Goal: Task Accomplishment & Management: Manage account settings

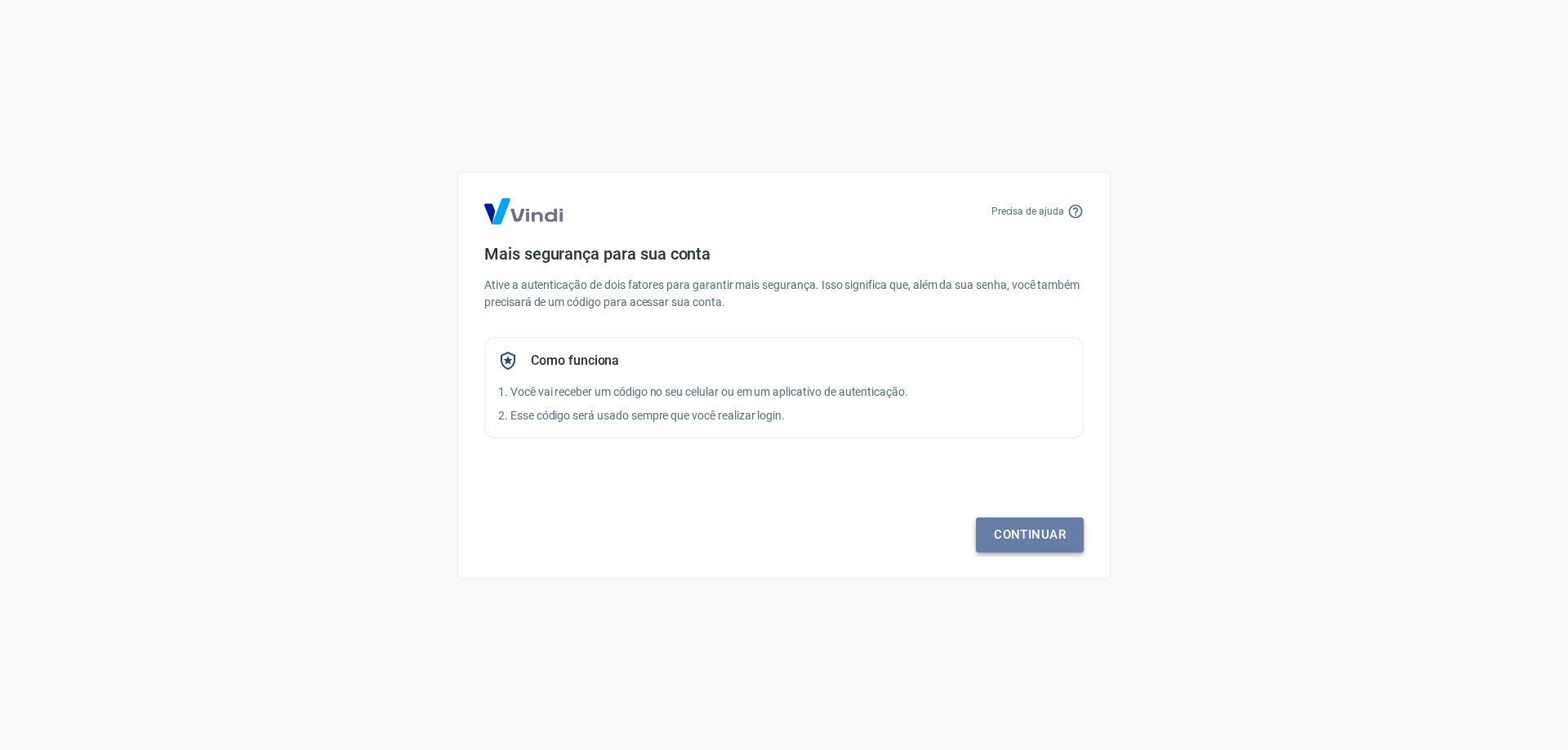
click at [1036, 529] on link "Continuar" at bounding box center [1029, 534] width 108 height 35
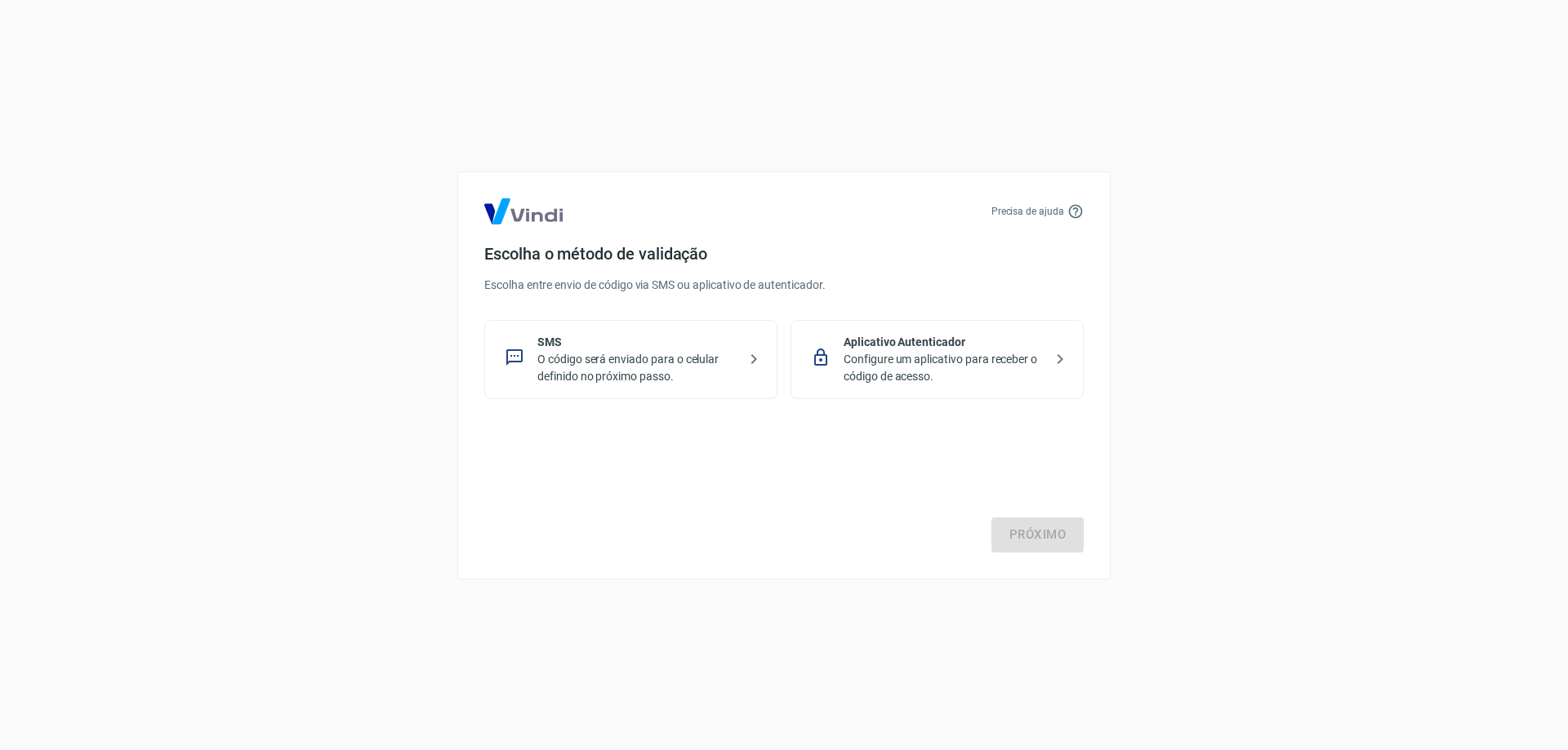
click at [567, 381] on p "O código será enviado para o celular definido no próximo passo." at bounding box center [637, 368] width 200 height 35
click at [1042, 531] on link "Próximo" at bounding box center [1037, 534] width 92 height 35
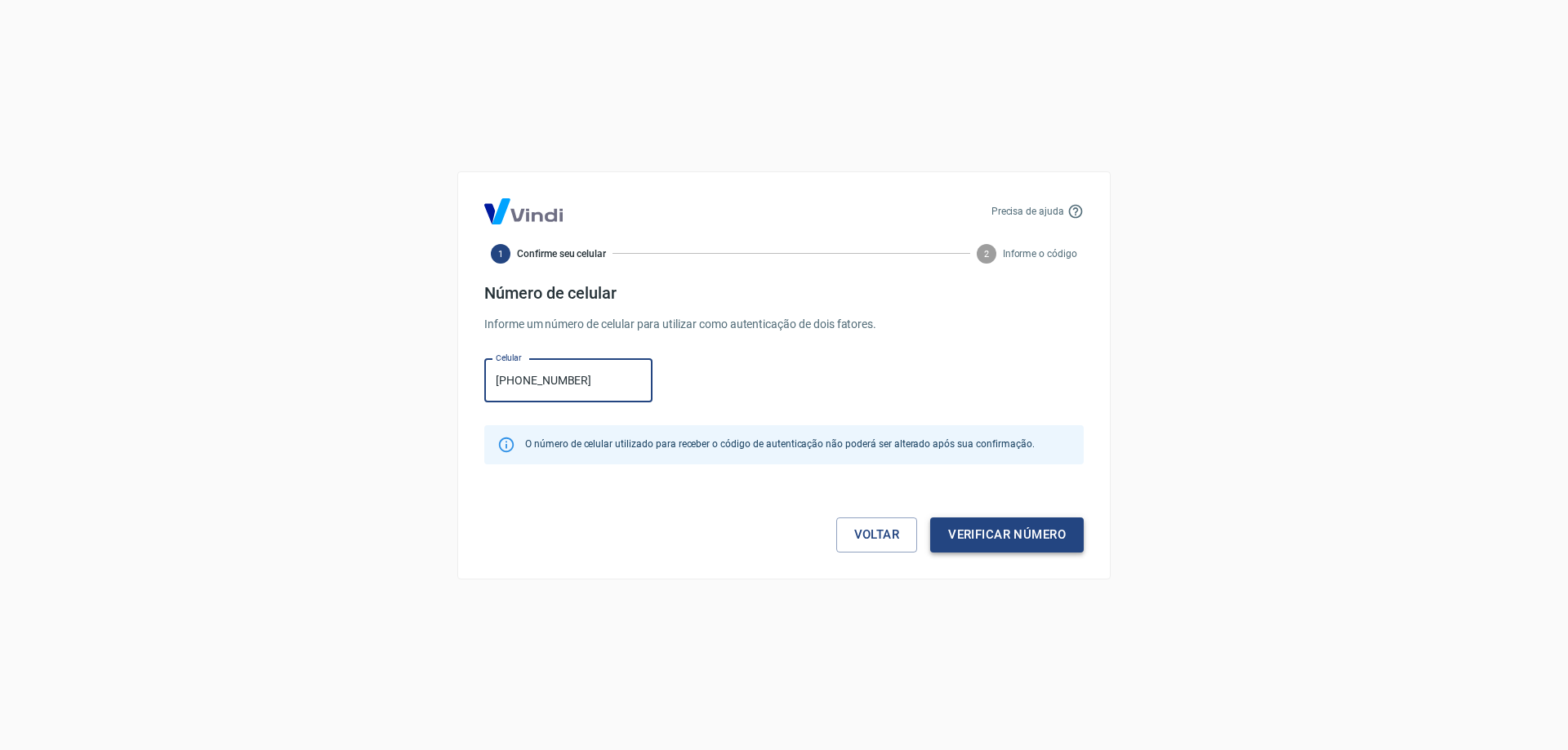
type input "[PHONE_NUMBER]"
click at [1060, 538] on button "Verificar número" at bounding box center [1006, 534] width 153 height 35
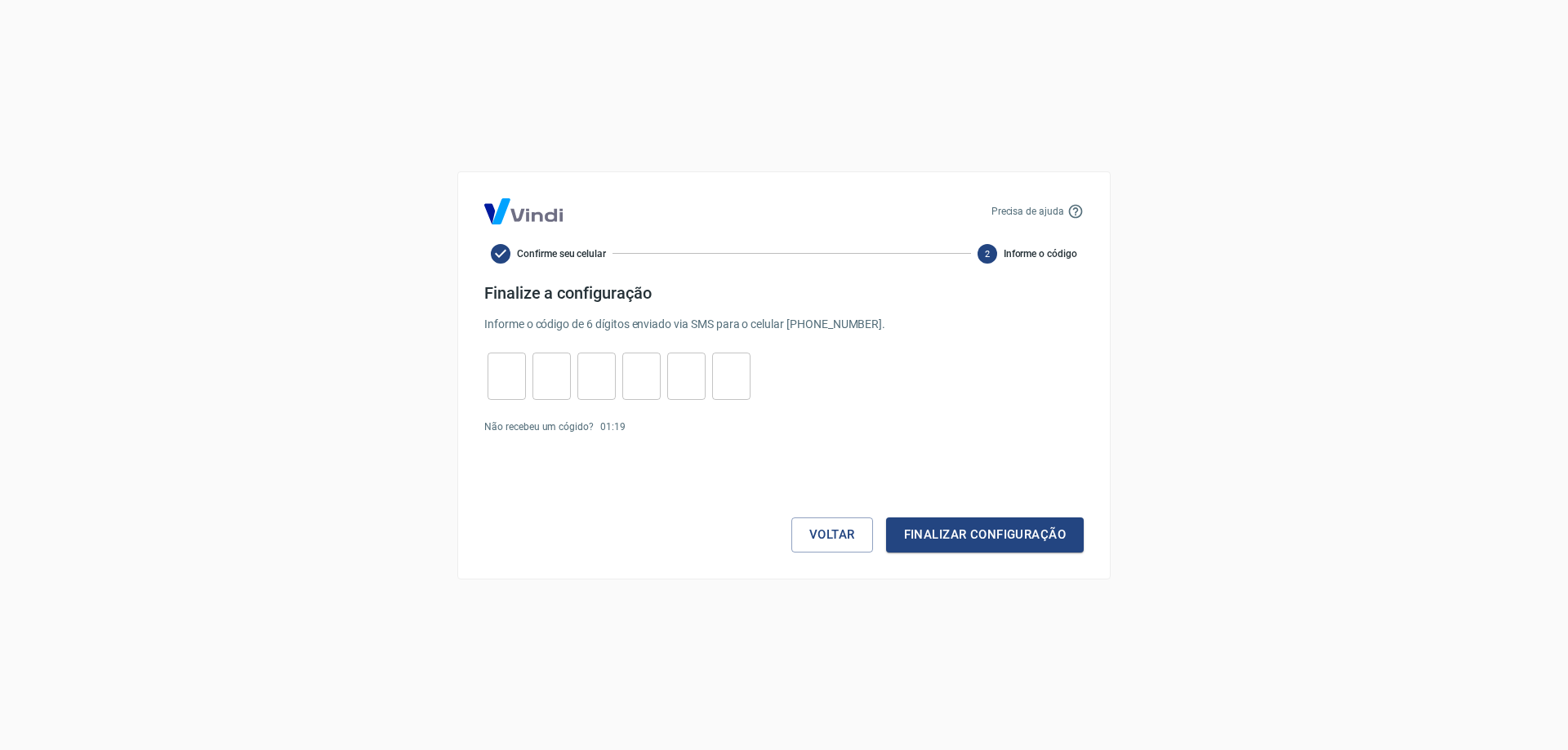
click at [495, 357] on div "​" at bounding box center [507, 377] width 39 height 47
type input "9"
type input "6"
type input "9"
type input "5"
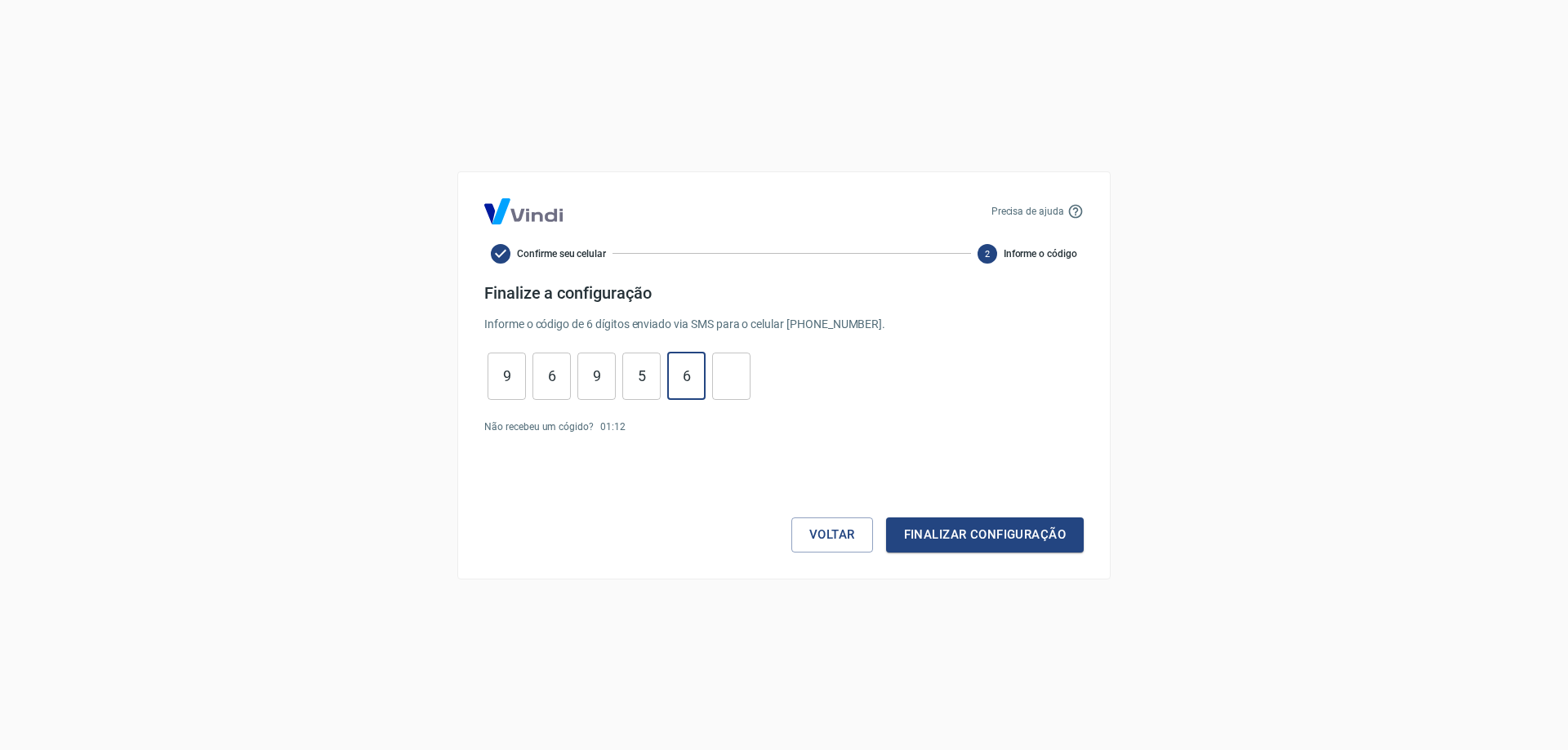
type input "6"
type input "0"
click at [1045, 530] on button "Finalizar configuração" at bounding box center [984, 534] width 198 height 35
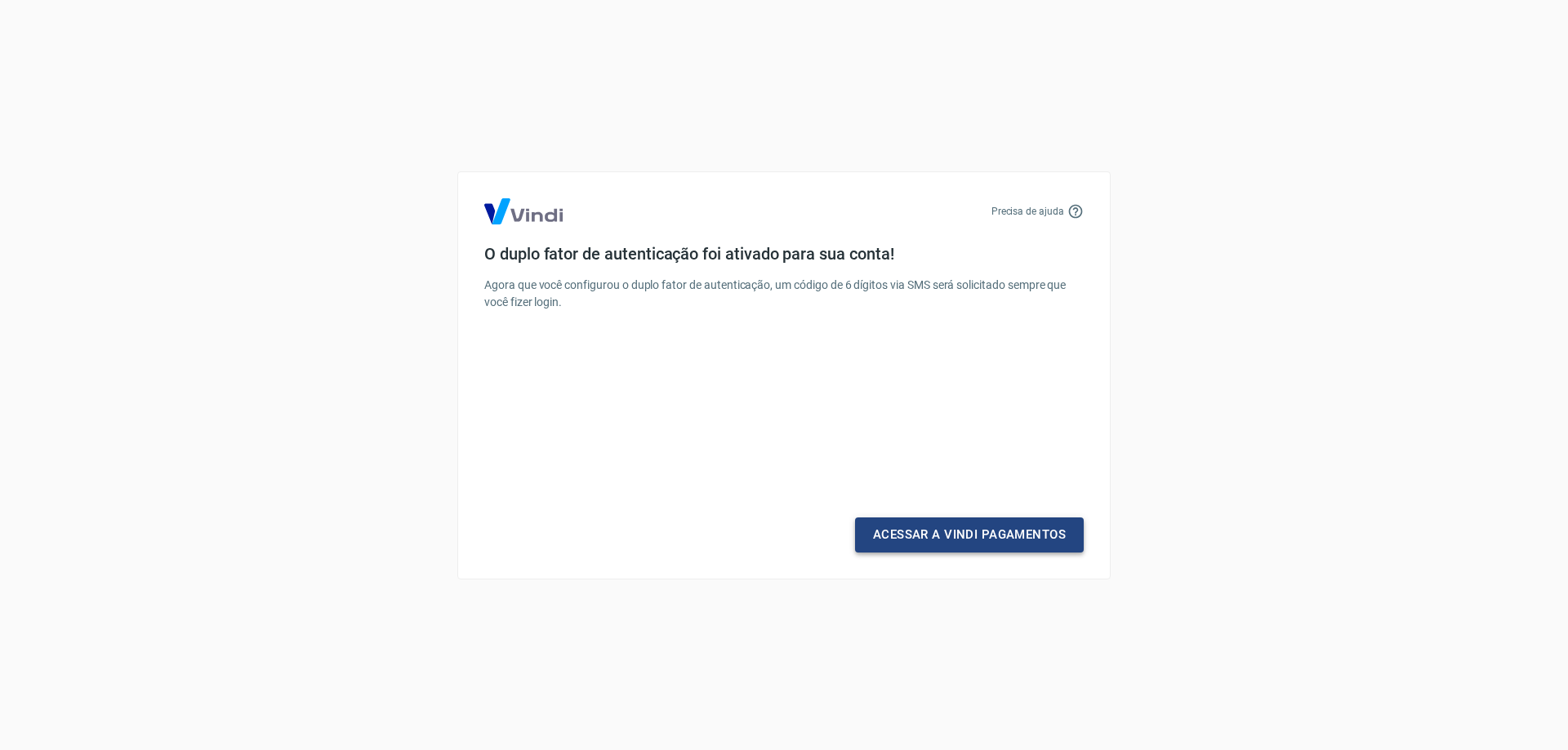
click at [920, 540] on link "Acessar a Vindi Pagamentos" at bounding box center [968, 534] width 229 height 35
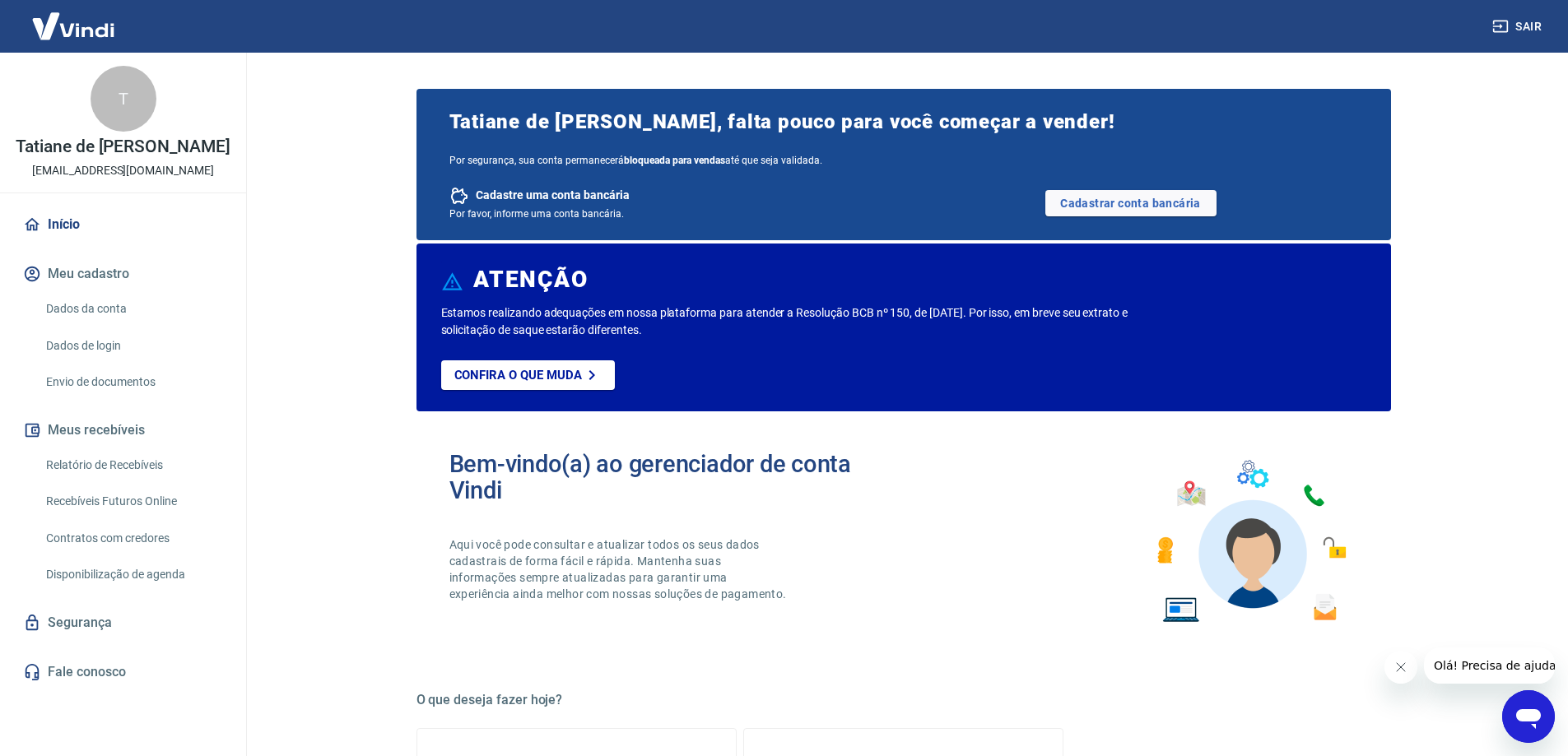
click at [95, 308] on link "Dados da conta" at bounding box center [133, 309] width 187 height 34
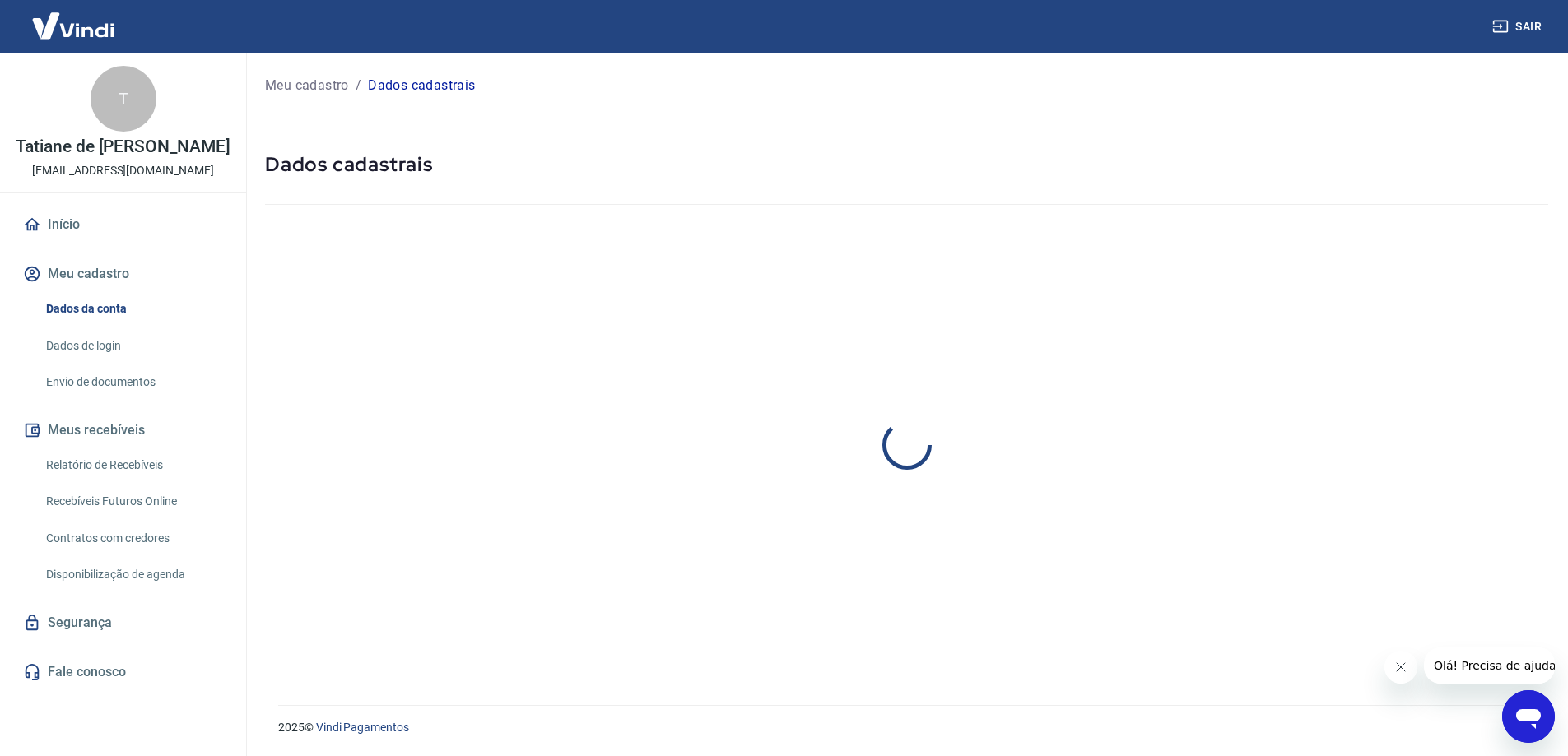
select select "SP"
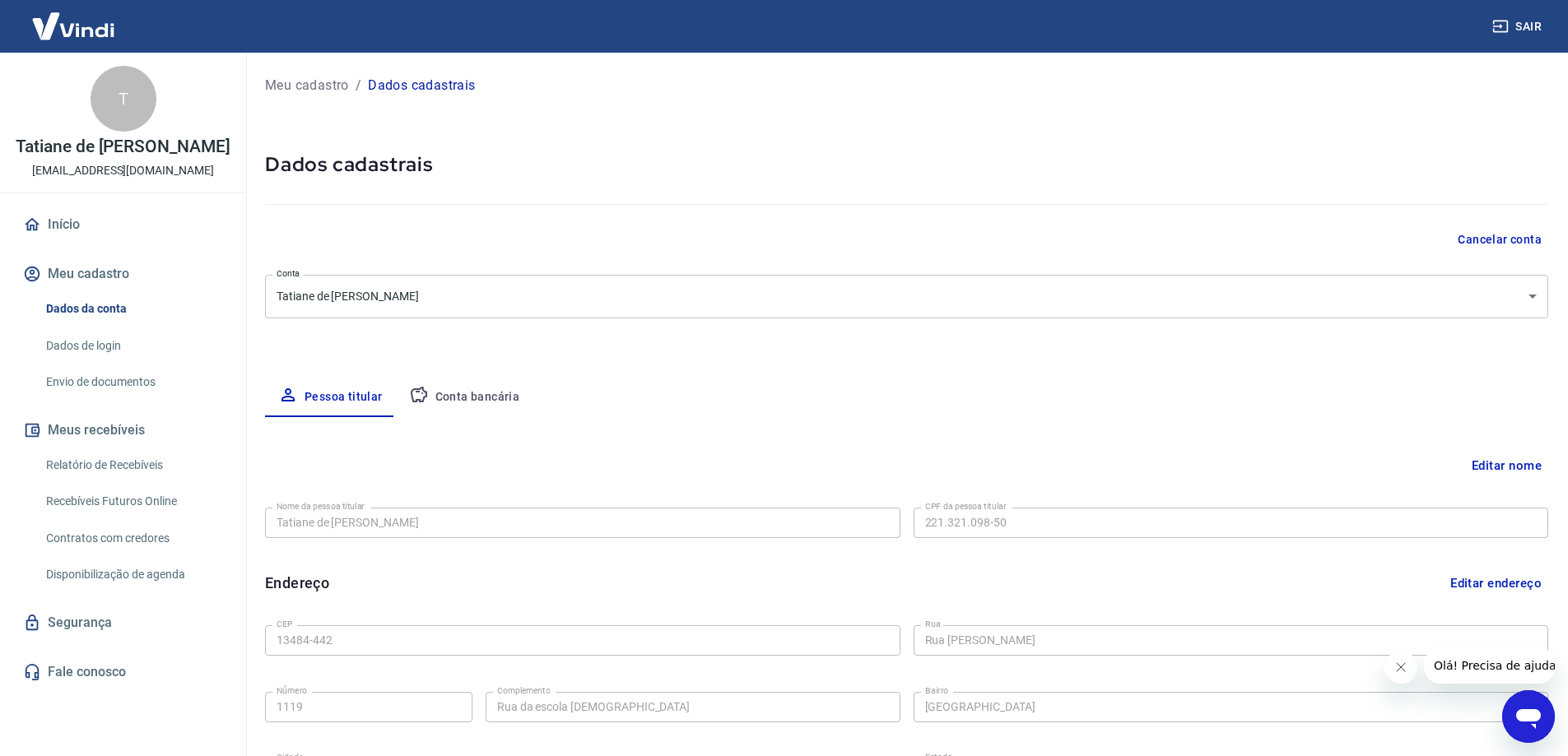
click at [92, 348] on link "Dados de login" at bounding box center [133, 346] width 187 height 34
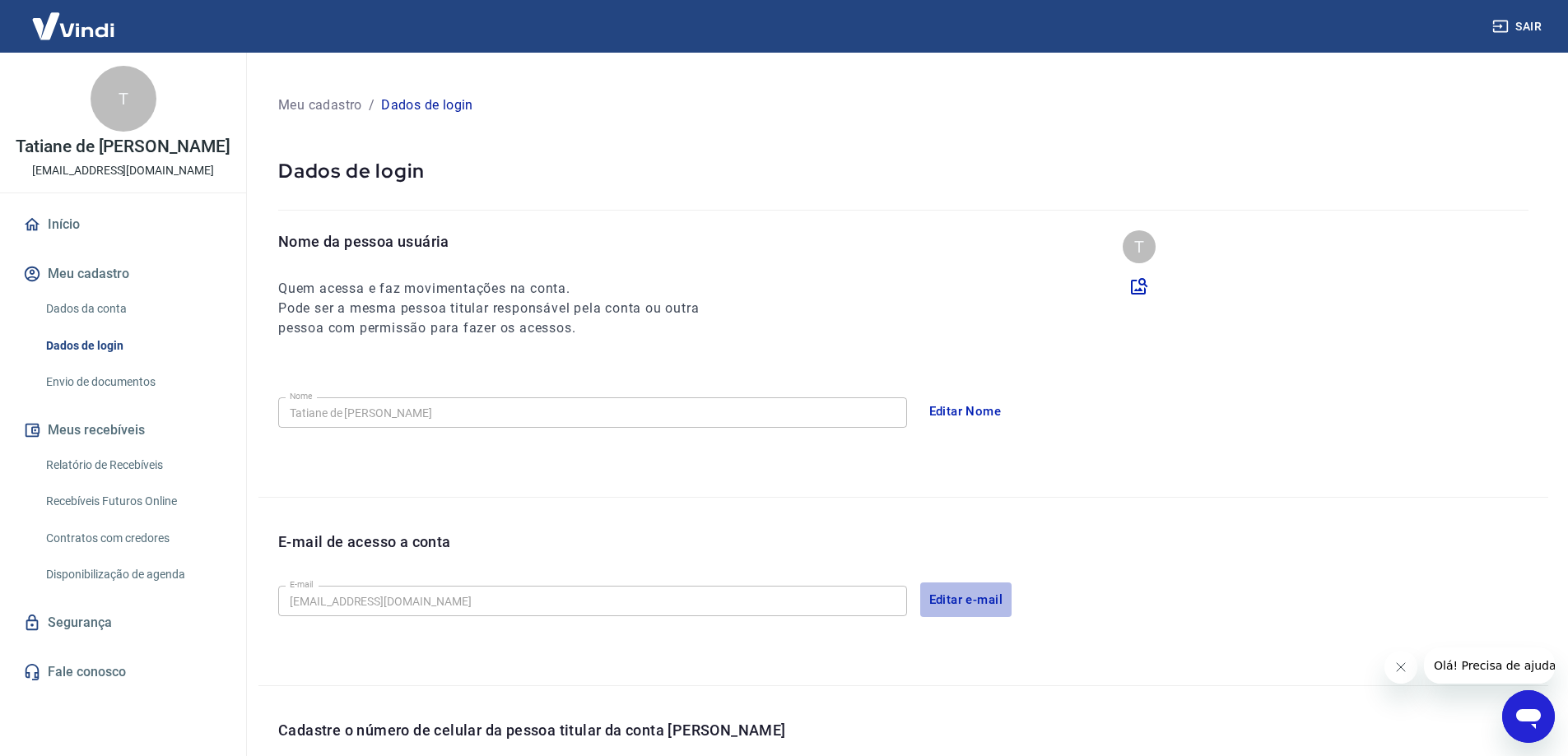
click at [987, 604] on button "Editar e-mail" at bounding box center [967, 599] width 92 height 35
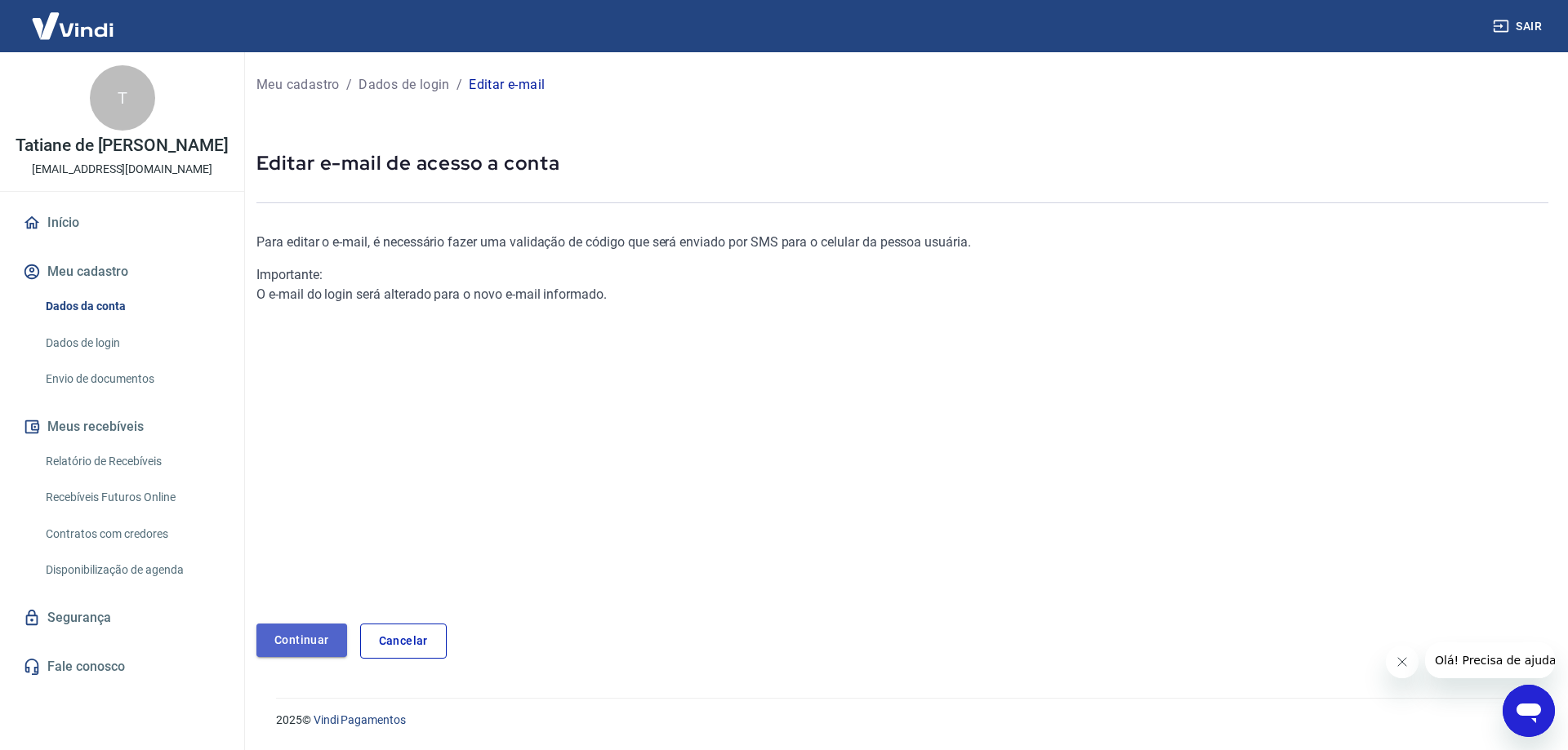
click at [302, 632] on link "Continuar" at bounding box center [302, 641] width 91 height 34
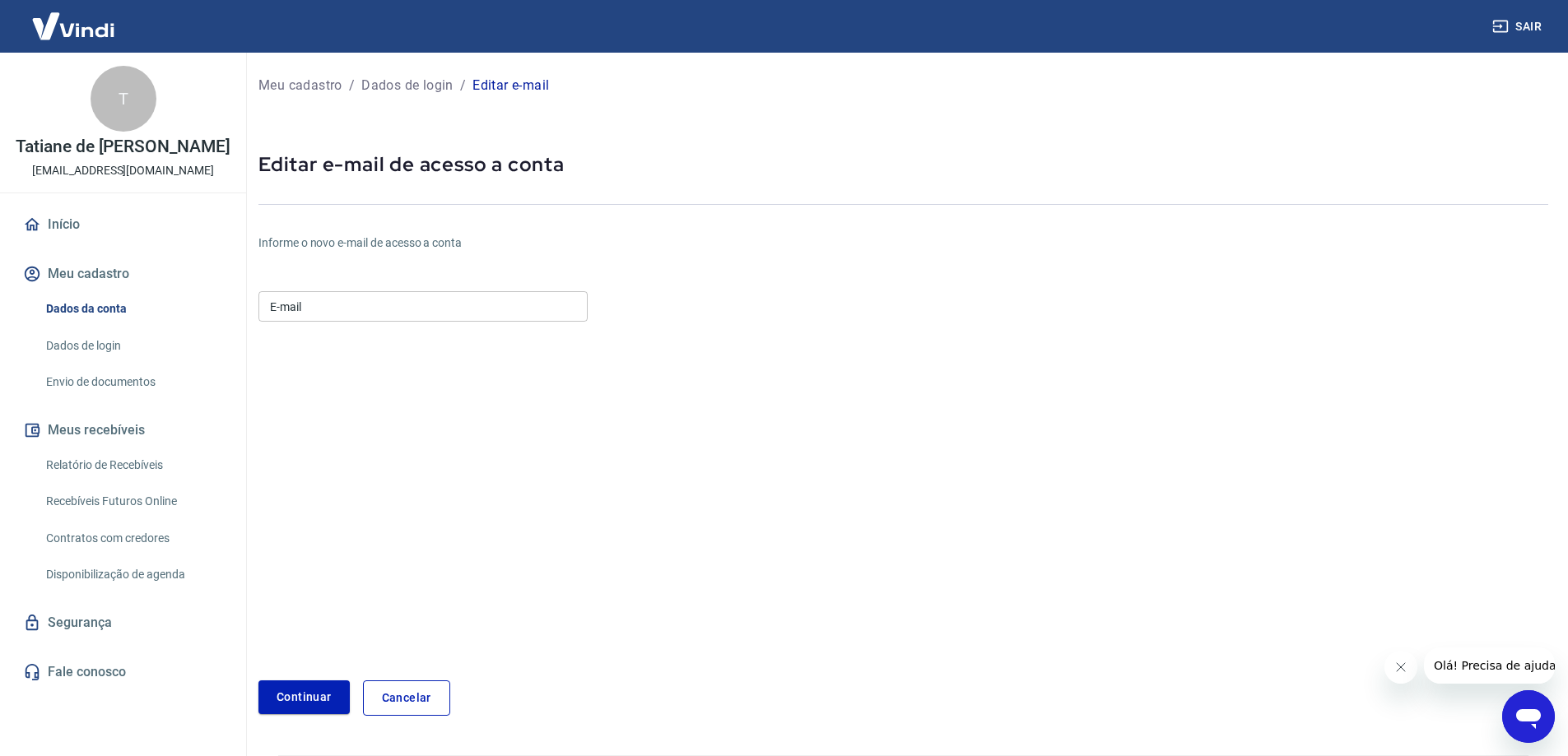
click at [435, 304] on input "E-mail" at bounding box center [423, 306] width 329 height 31
click at [393, 304] on input "E-mail" at bounding box center [423, 306] width 329 height 31
paste input "[EMAIL_ADDRESS][DOMAIN_NAME]"
type input "[EMAIL_ADDRESS][DOMAIN_NAME]"
click at [309, 700] on button "Continuar" at bounding box center [304, 698] width 92 height 34
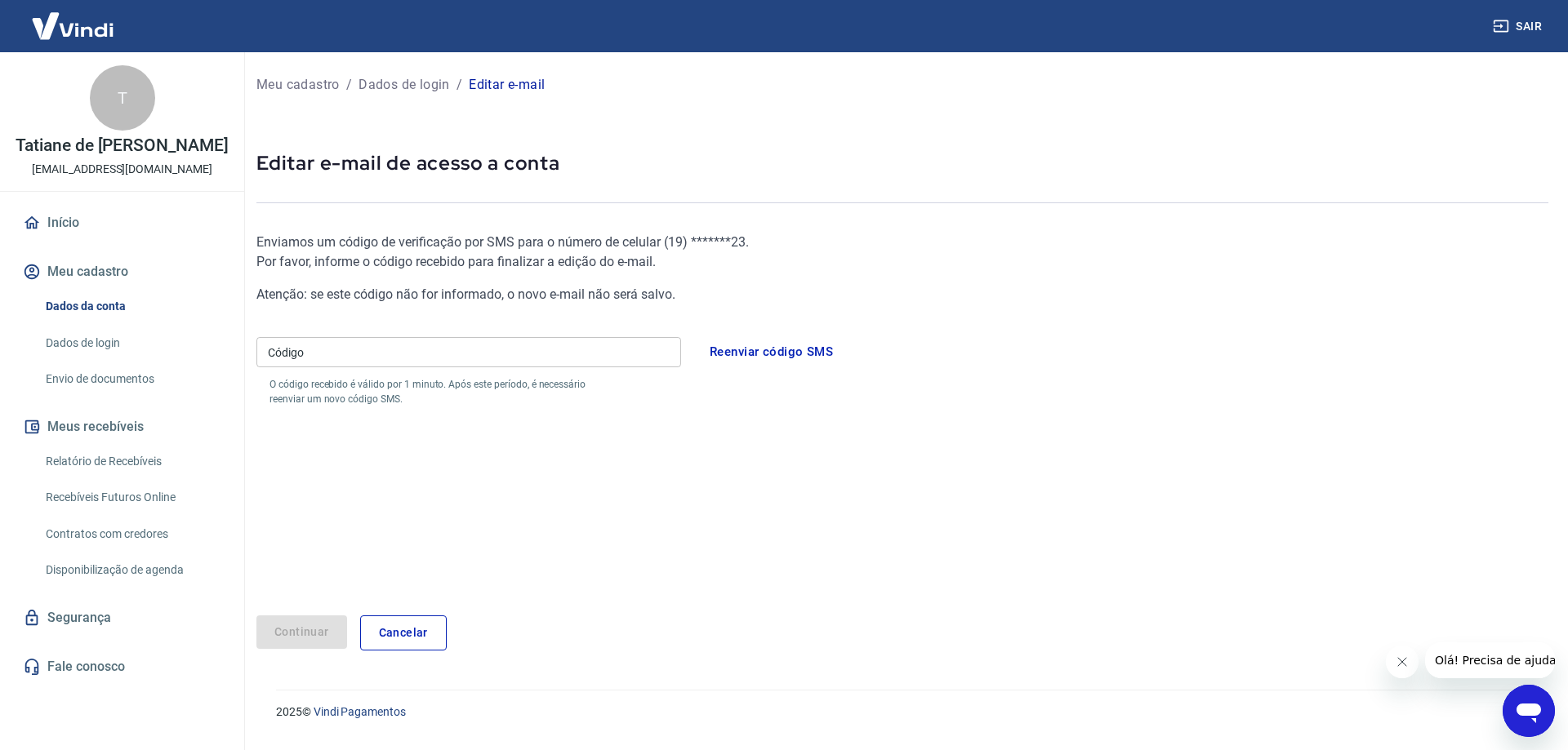
click at [549, 361] on input "Código" at bounding box center [468, 352] width 424 height 31
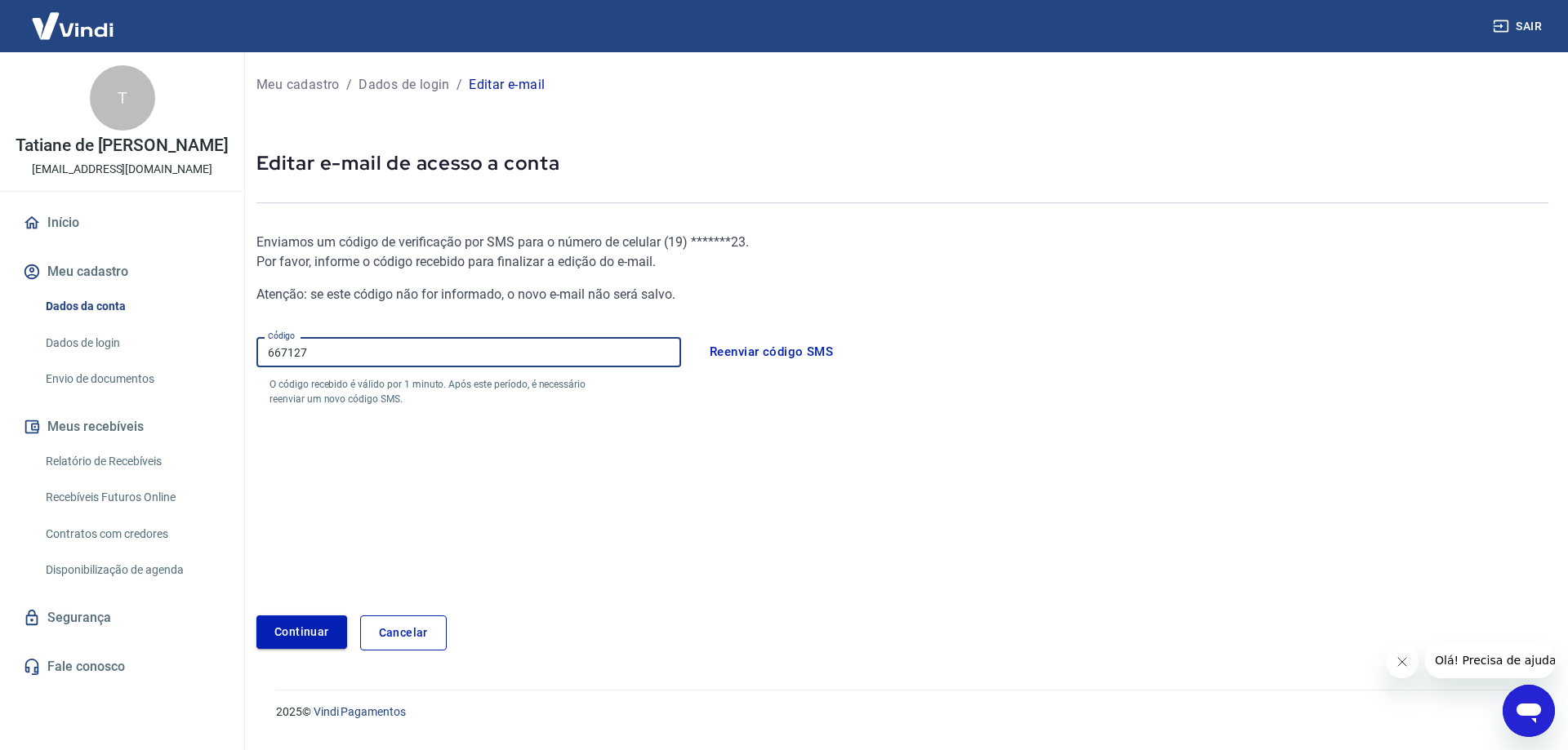
type input "667127"
click at [309, 633] on button "Continuar" at bounding box center [302, 632] width 91 height 34
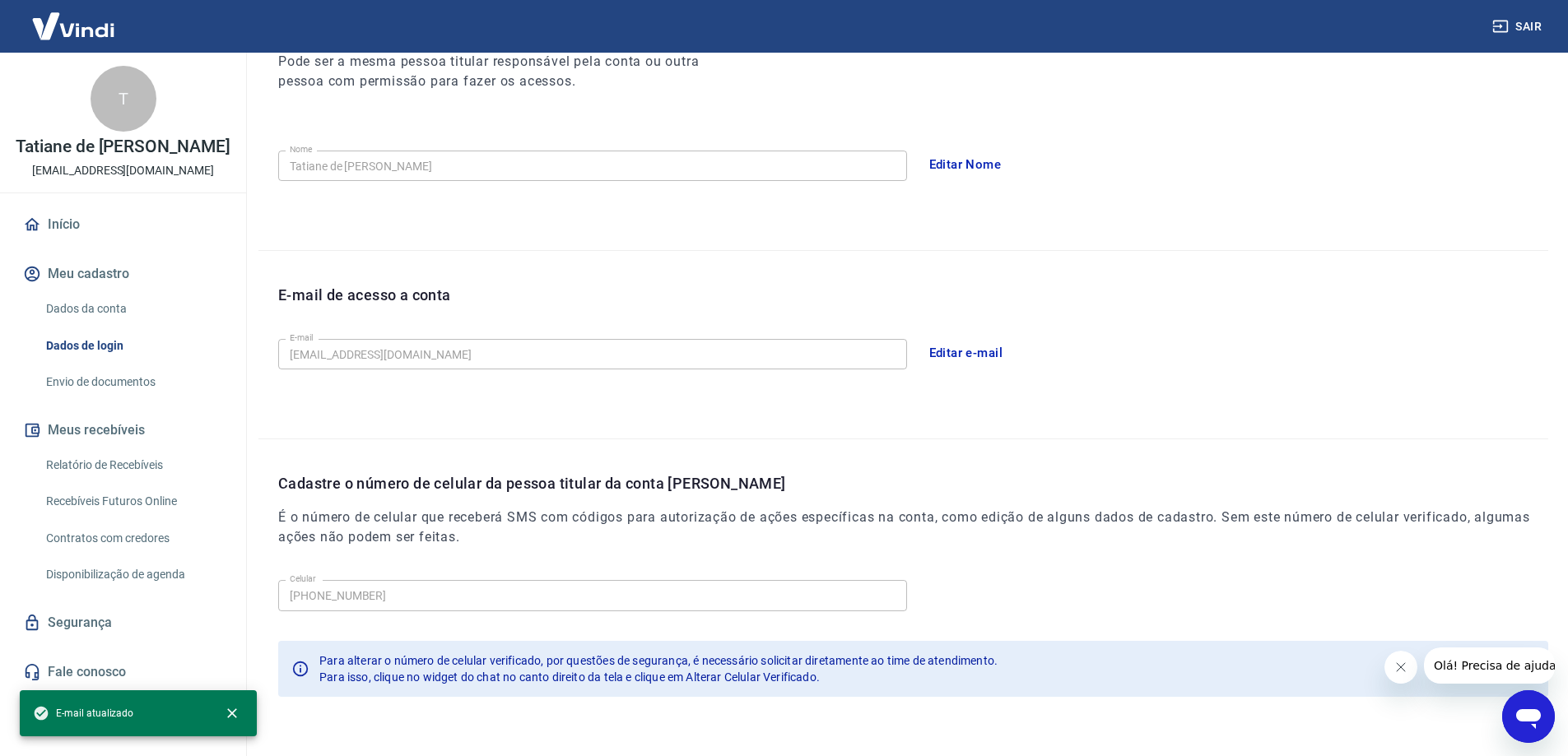
scroll to position [298, 0]
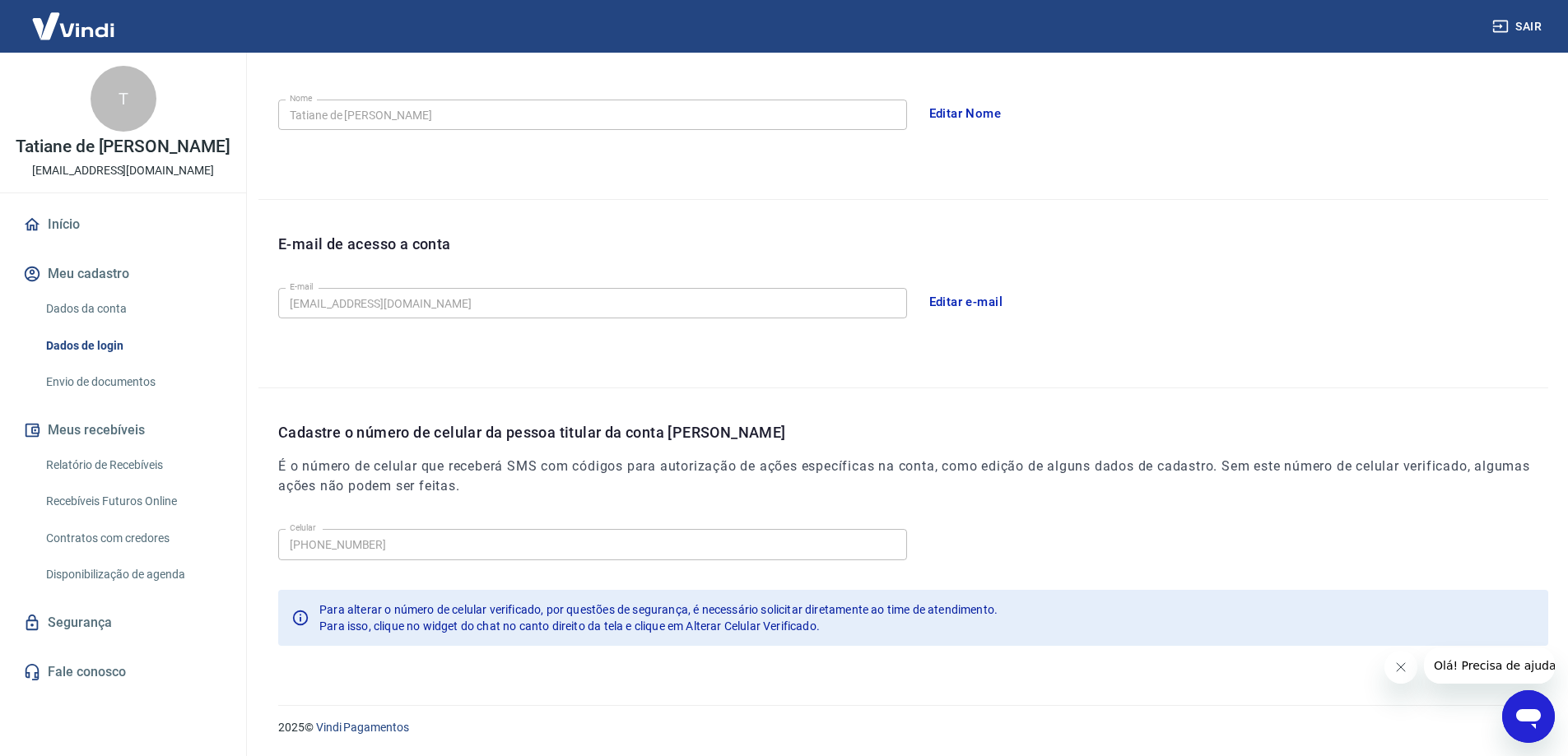
click at [1520, 17] on button "Sair" at bounding box center [1518, 27] width 59 height 31
